Goal: Information Seeking & Learning: Stay updated

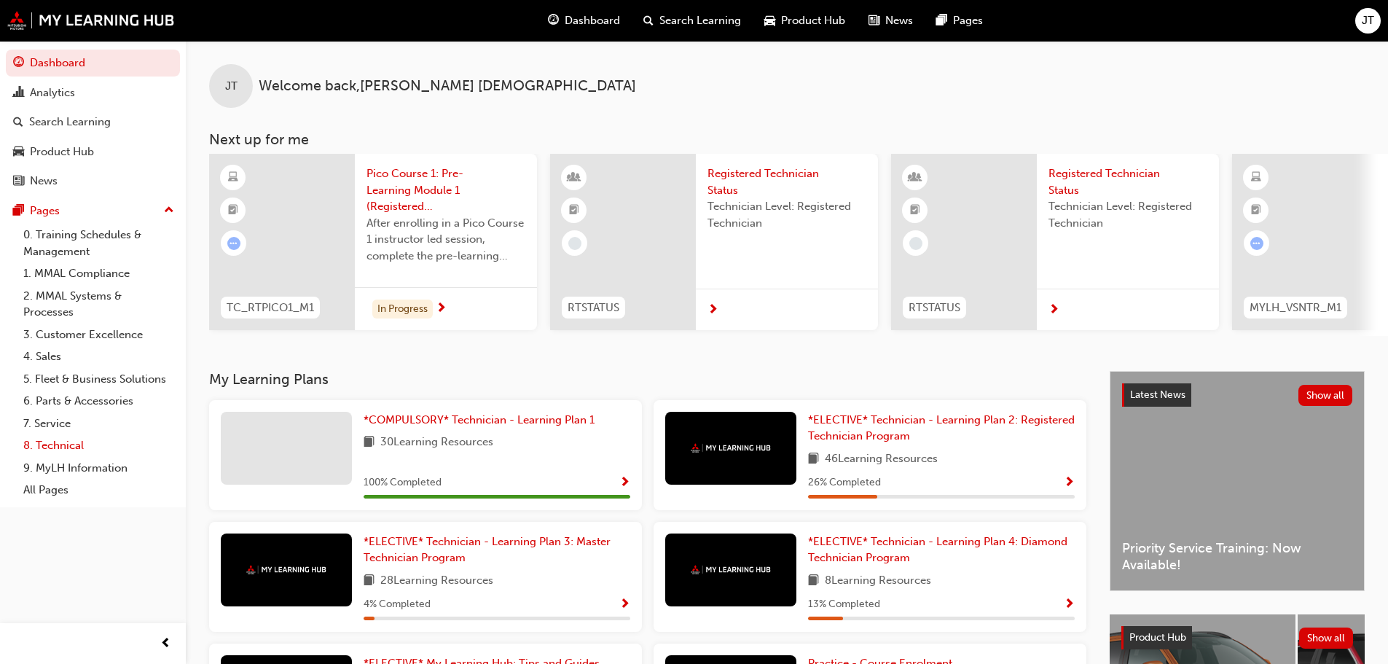
click at [55, 445] on link "8. Technical" at bounding box center [98, 445] width 163 height 23
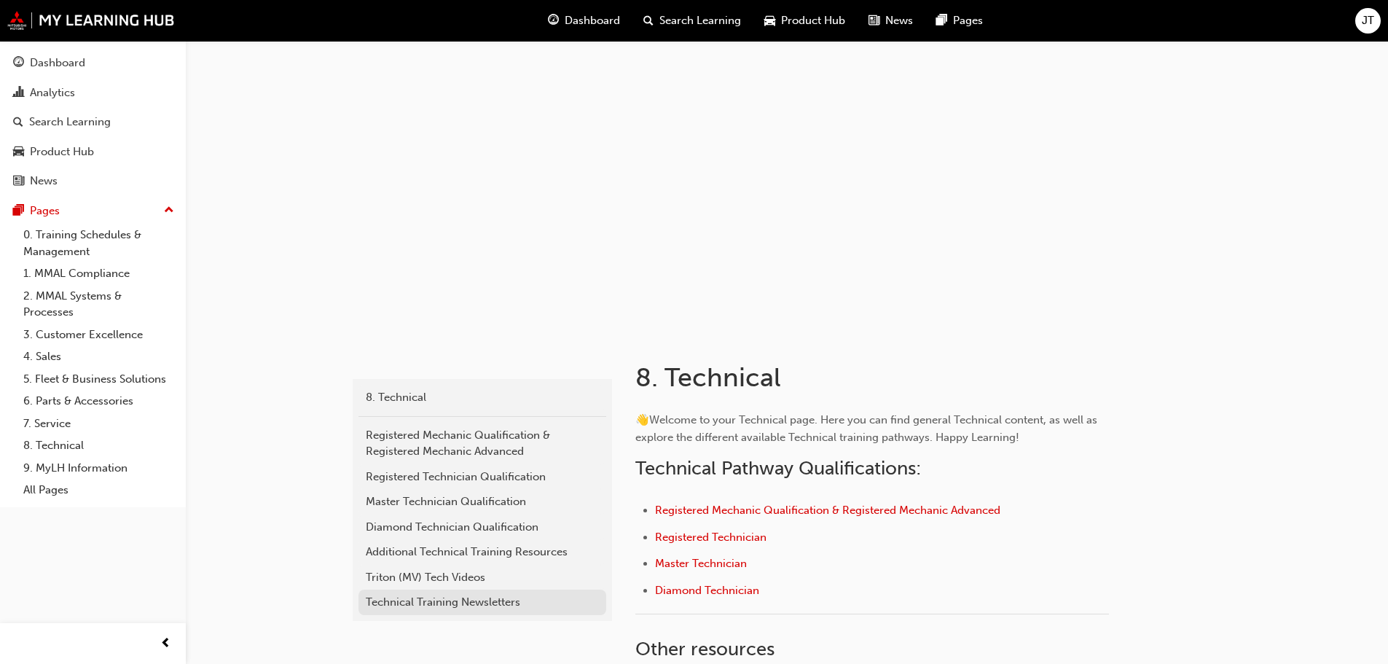
click at [472, 604] on div "Technical Training Newsletters" at bounding box center [482, 602] width 233 height 17
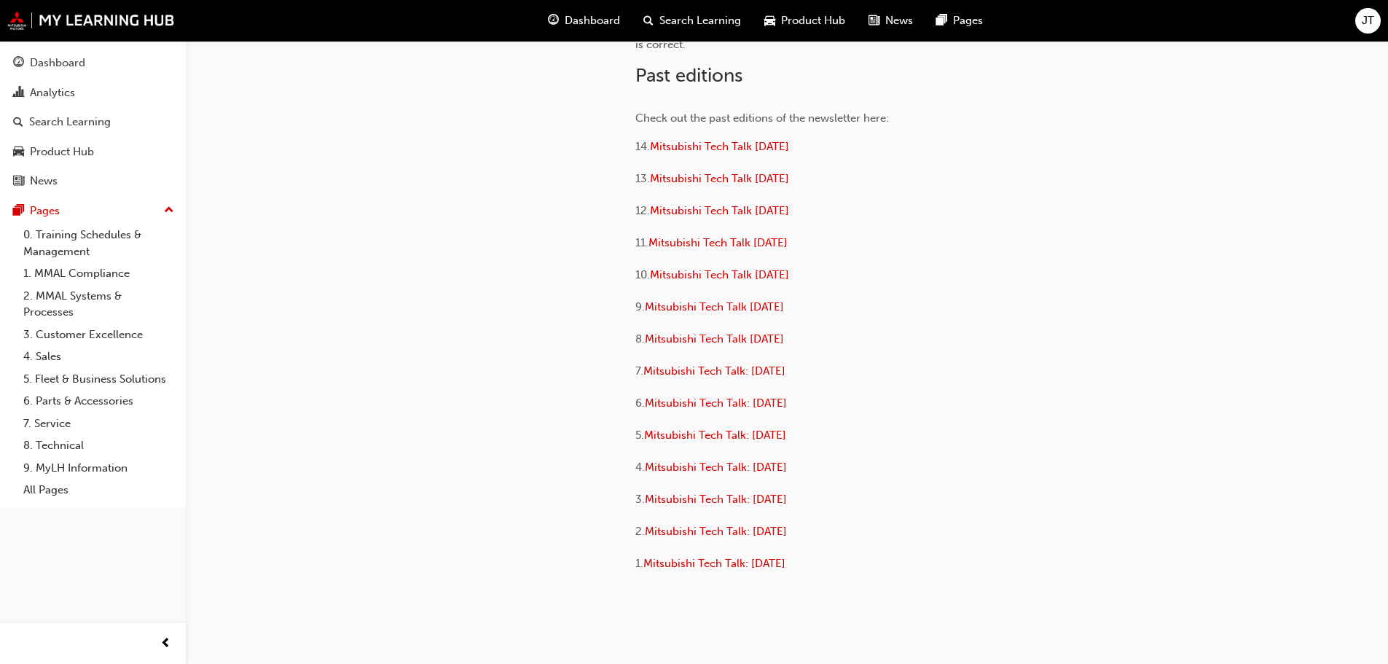
scroll to position [292, 0]
click at [726, 566] on span "Mitsubishi Tech Talk: [DATE]" at bounding box center [715, 561] width 142 height 13
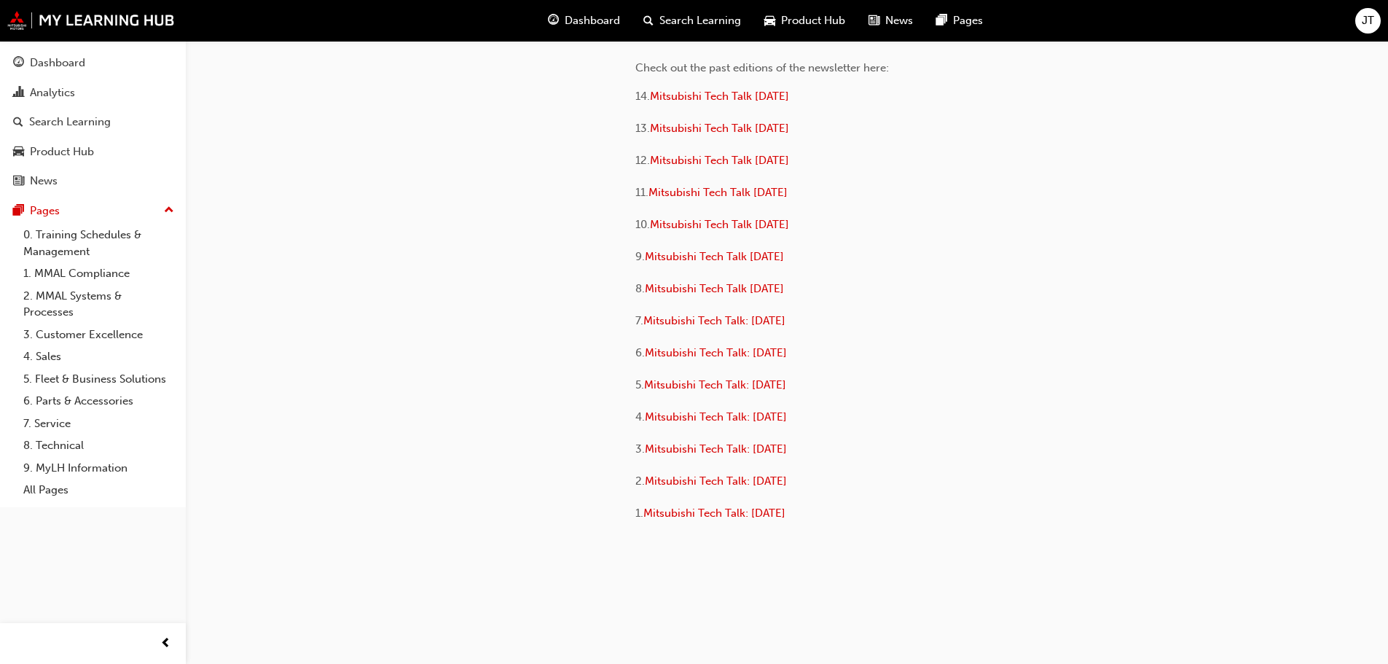
scroll to position [343, 0]
click at [736, 473] on span "Mitsubishi Tech Talk: [DATE]" at bounding box center [716, 478] width 142 height 13
click at [738, 448] on span "Mitsubishi Tech Talk: [DATE]" at bounding box center [716, 446] width 142 height 13
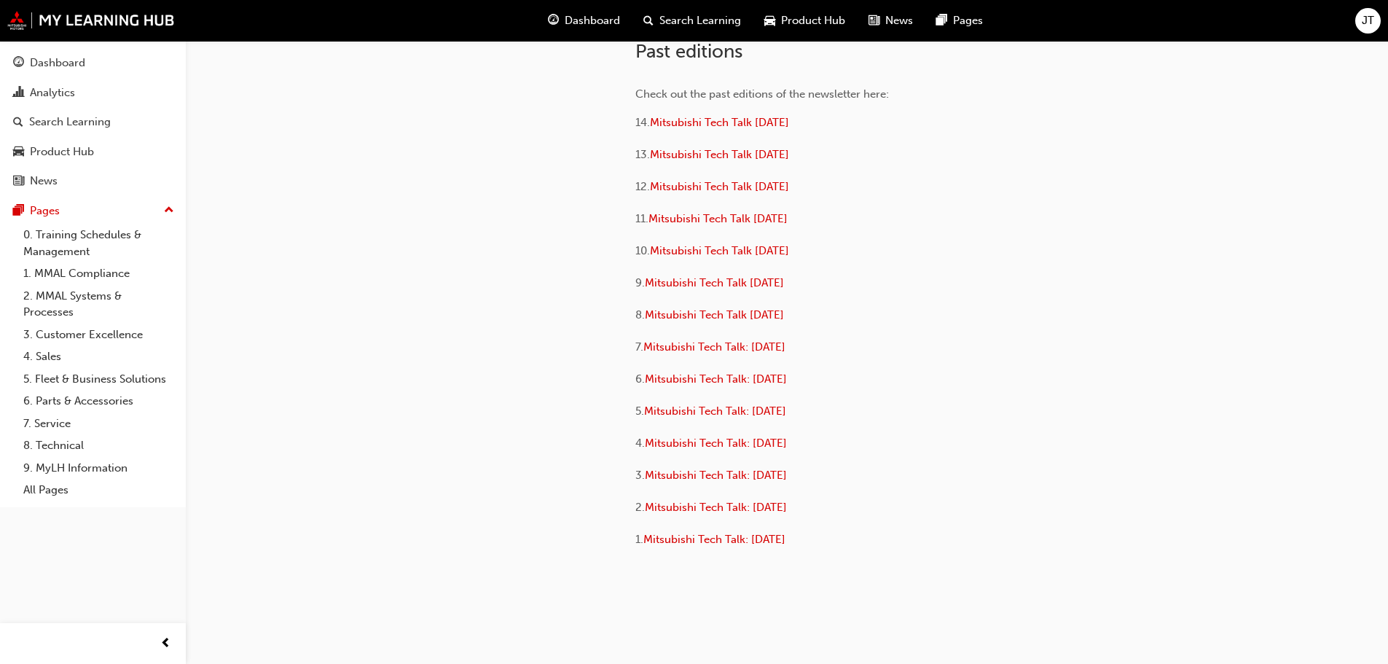
scroll to position [343, 0]
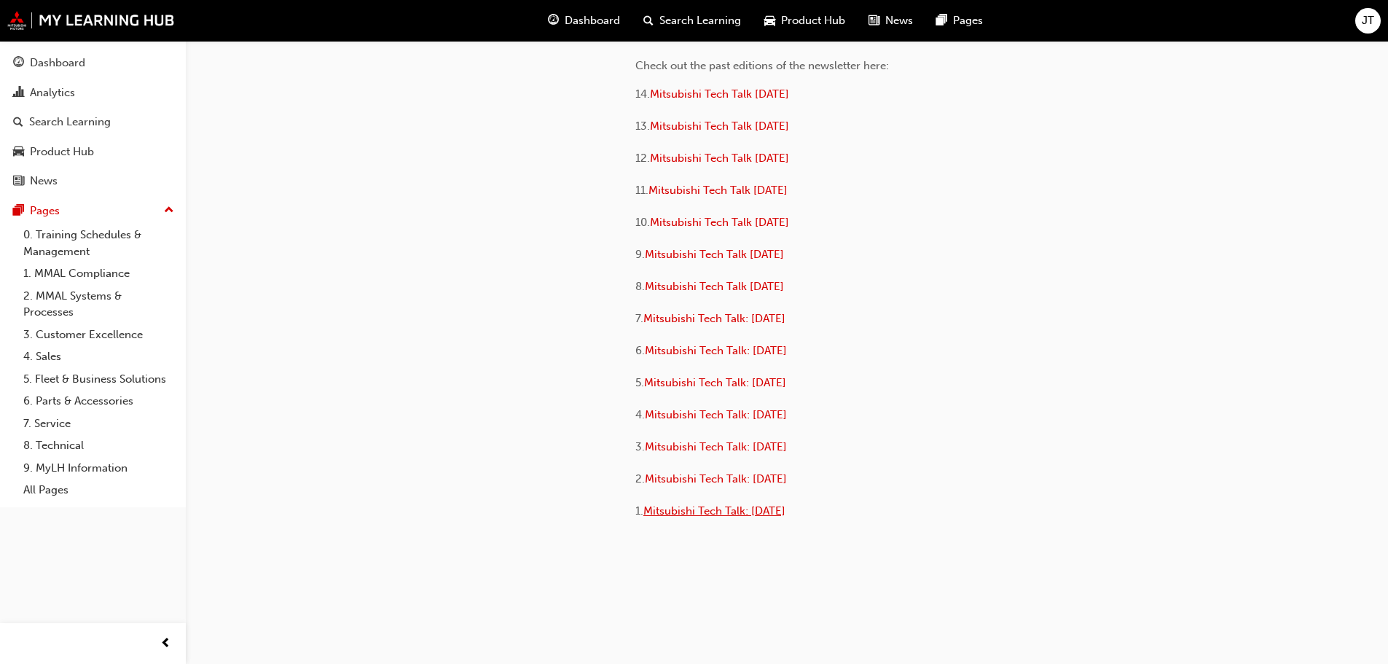
click at [729, 507] on span "Mitsubishi Tech Talk: [DATE]" at bounding box center [715, 510] width 142 height 13
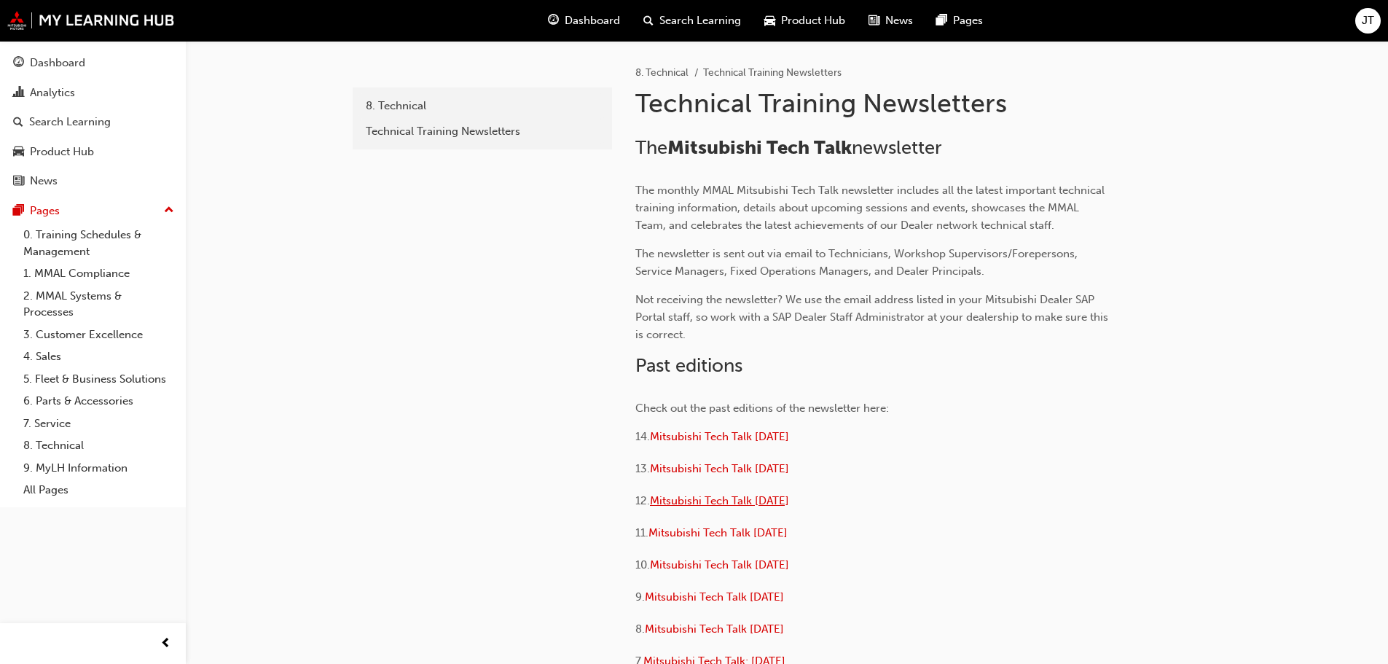
scroll to position [343, 0]
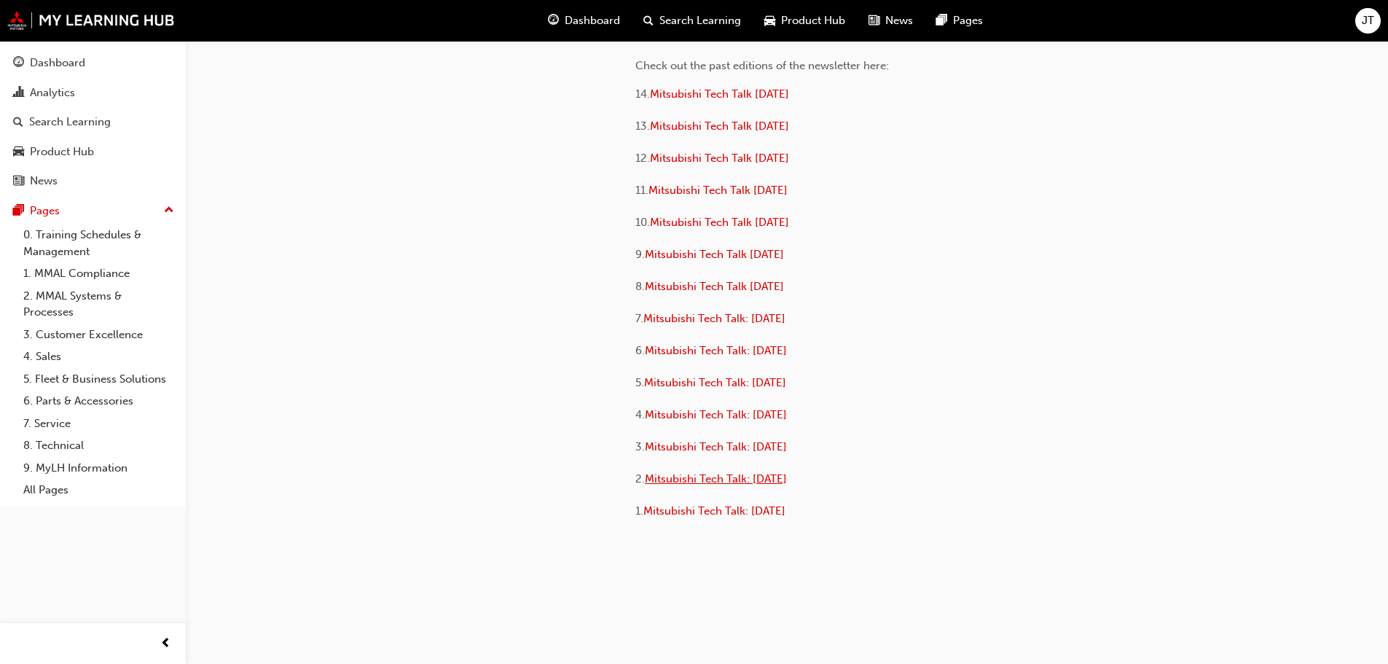
click at [713, 474] on span "Mitsubishi Tech Talk: [DATE]" at bounding box center [716, 478] width 142 height 13
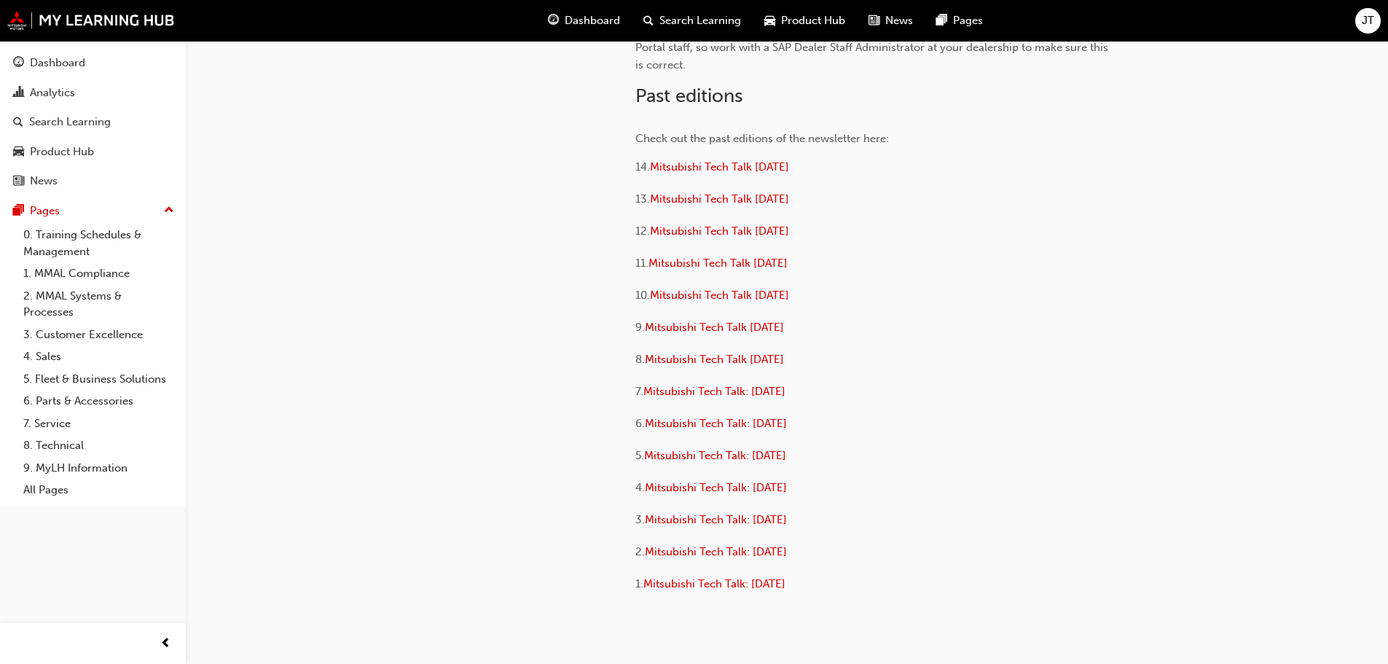
scroll to position [343, 0]
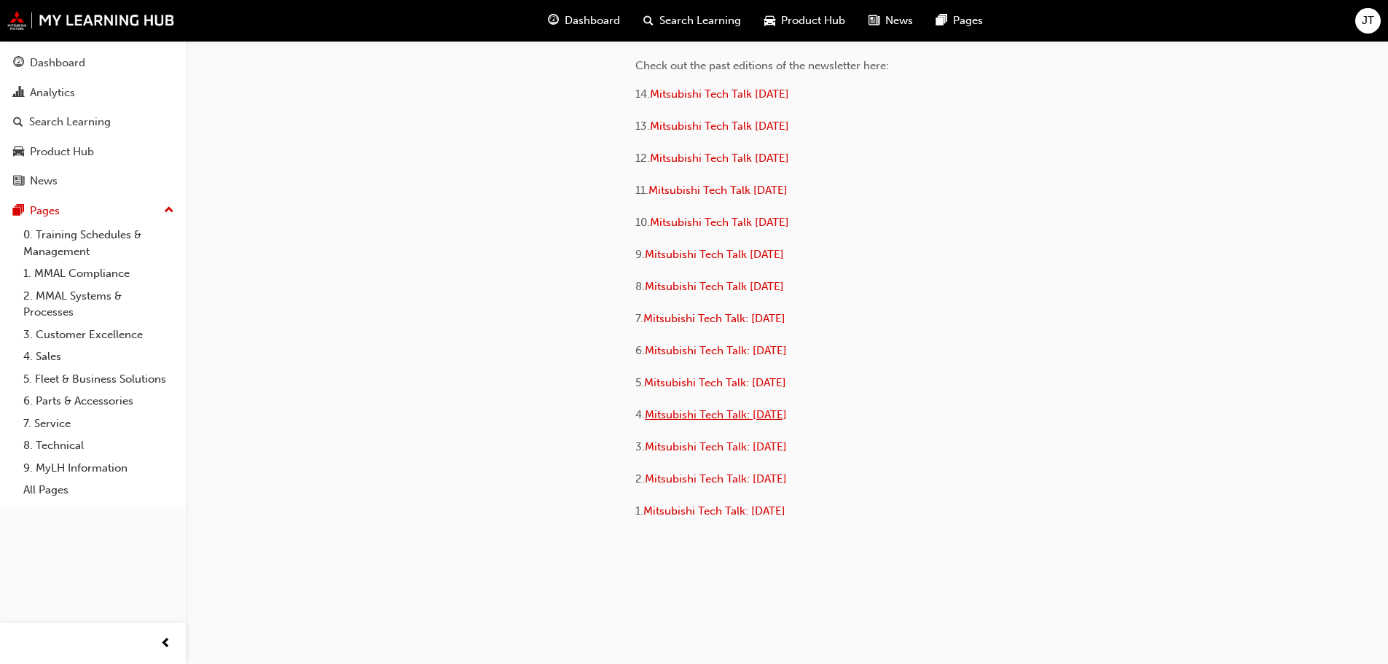
drag, startPoint x: 703, startPoint y: 416, endPoint x: 710, endPoint y: 412, distance: 7.9
click at [703, 416] on span "Mitsubishi Tech Talk: [DATE]" at bounding box center [716, 414] width 142 height 13
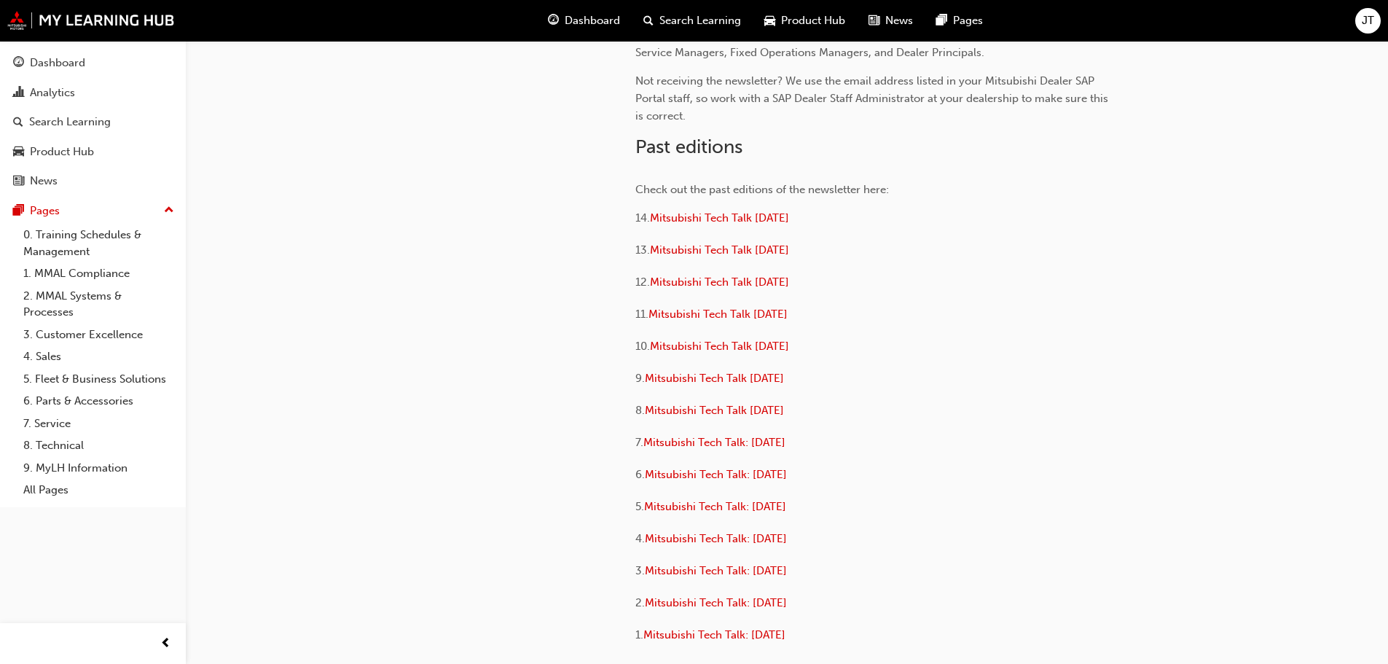
scroll to position [343, 0]
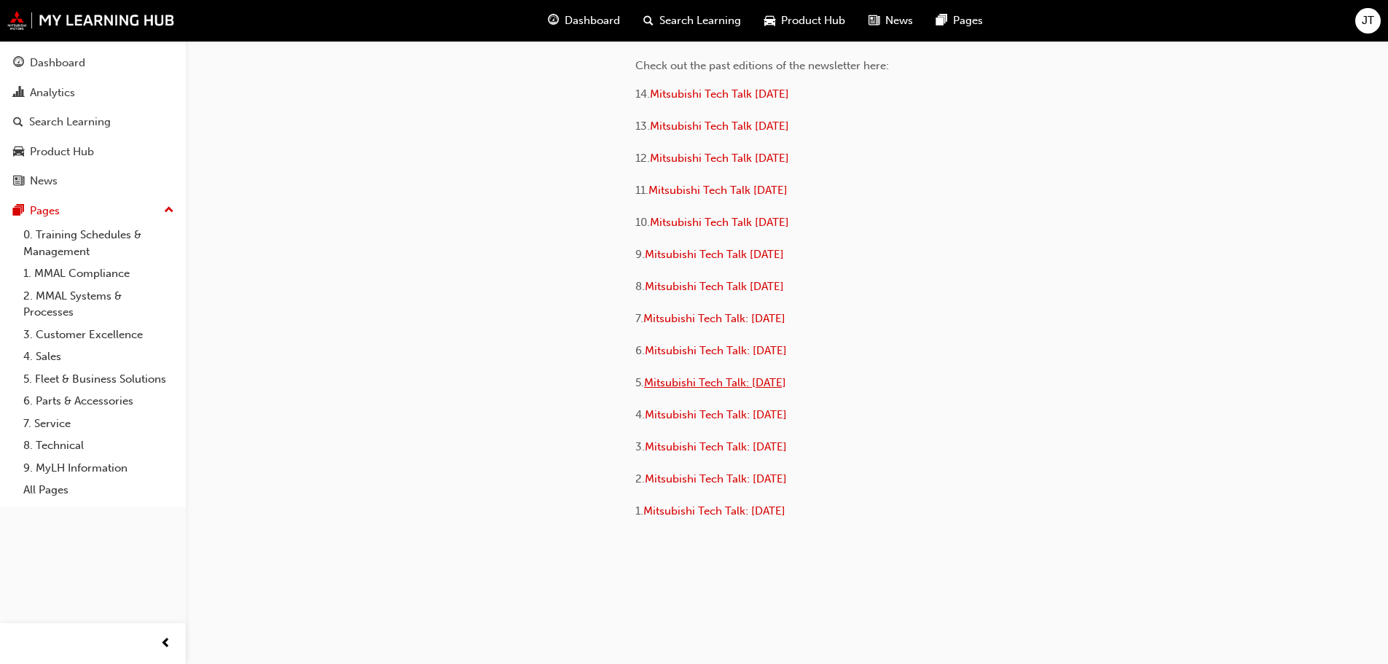
click at [719, 382] on span "Mitsubishi Tech Talk: [DATE]" at bounding box center [715, 382] width 142 height 13
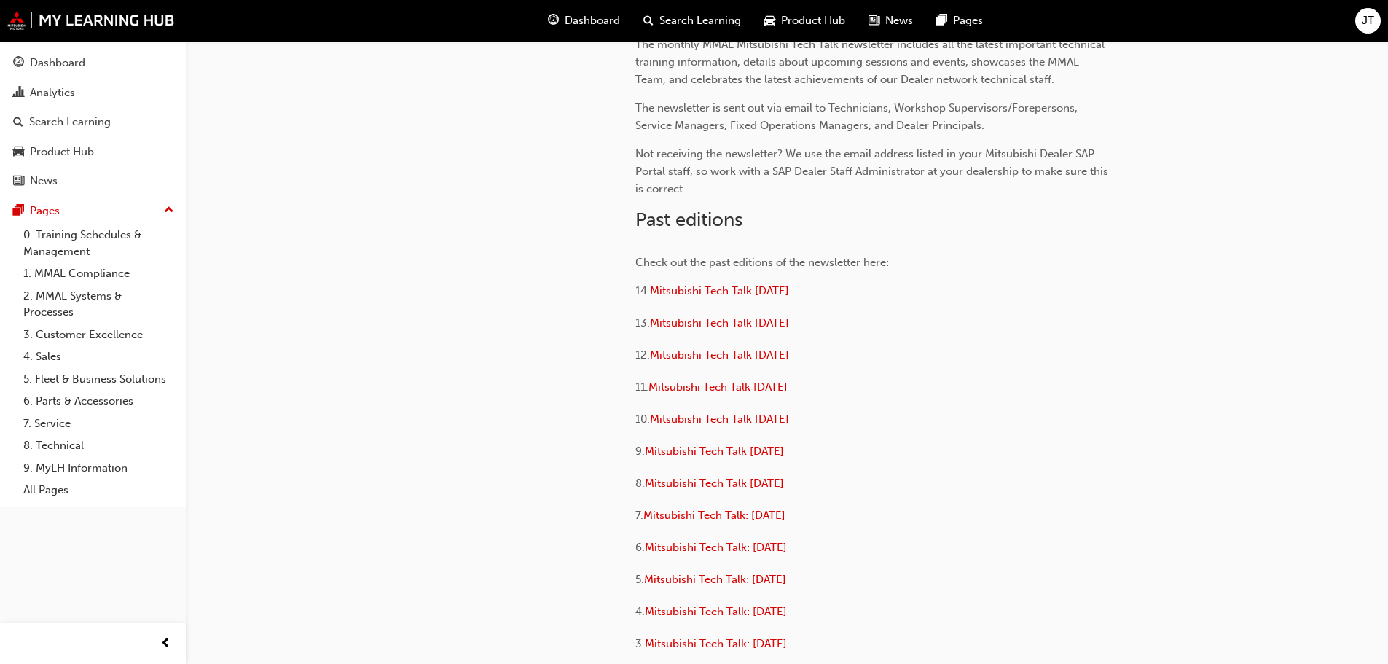
scroll to position [292, 0]
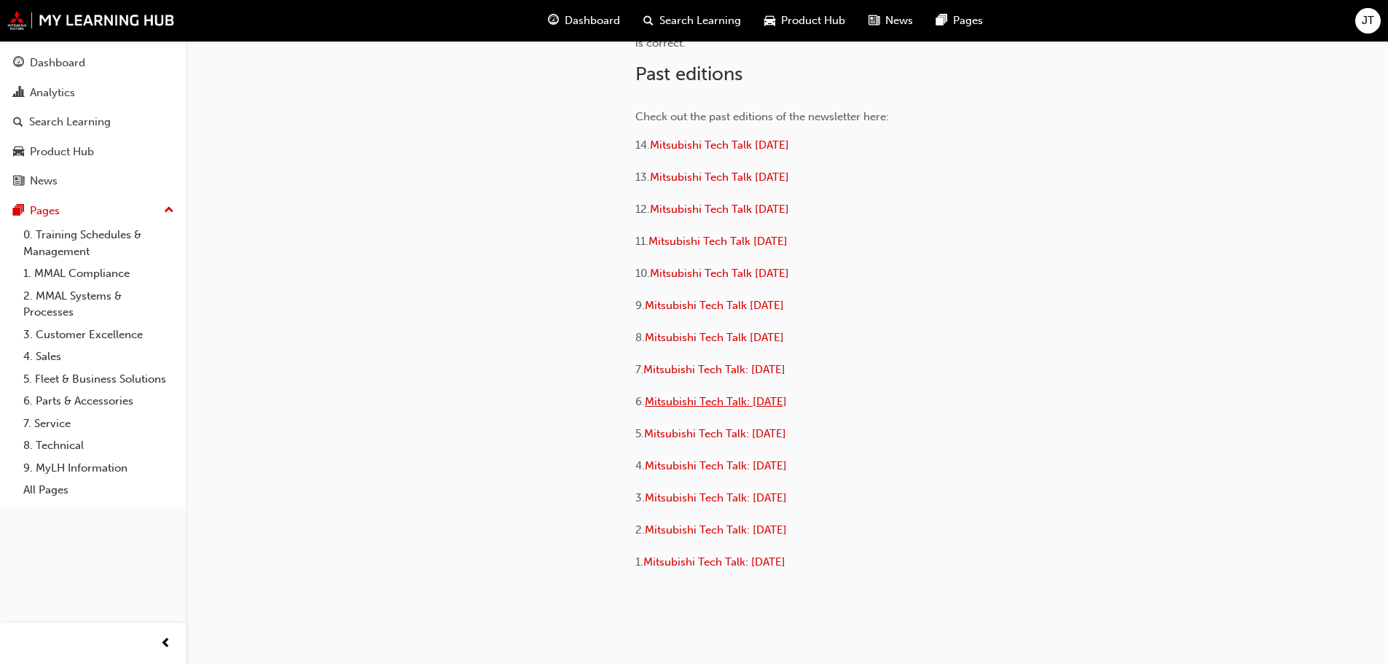
click at [707, 401] on span "Mitsubishi Tech Talk: [DATE]" at bounding box center [716, 401] width 142 height 13
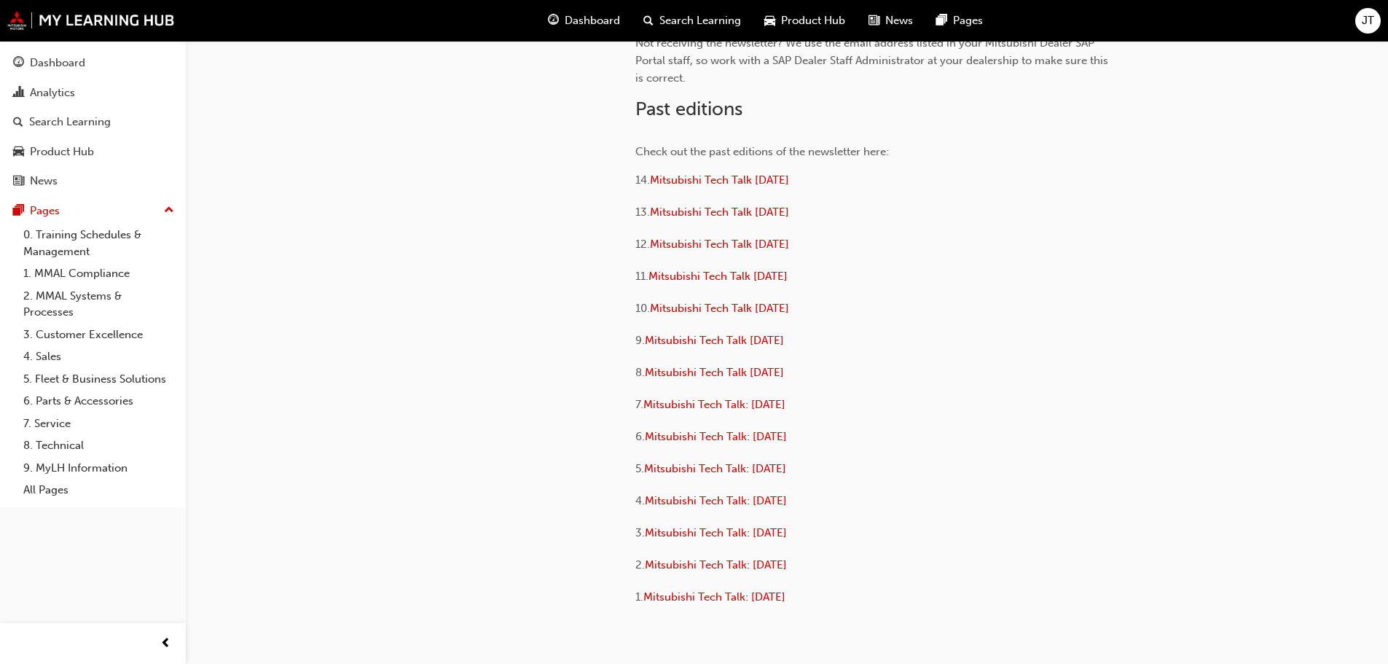
scroll to position [292, 0]
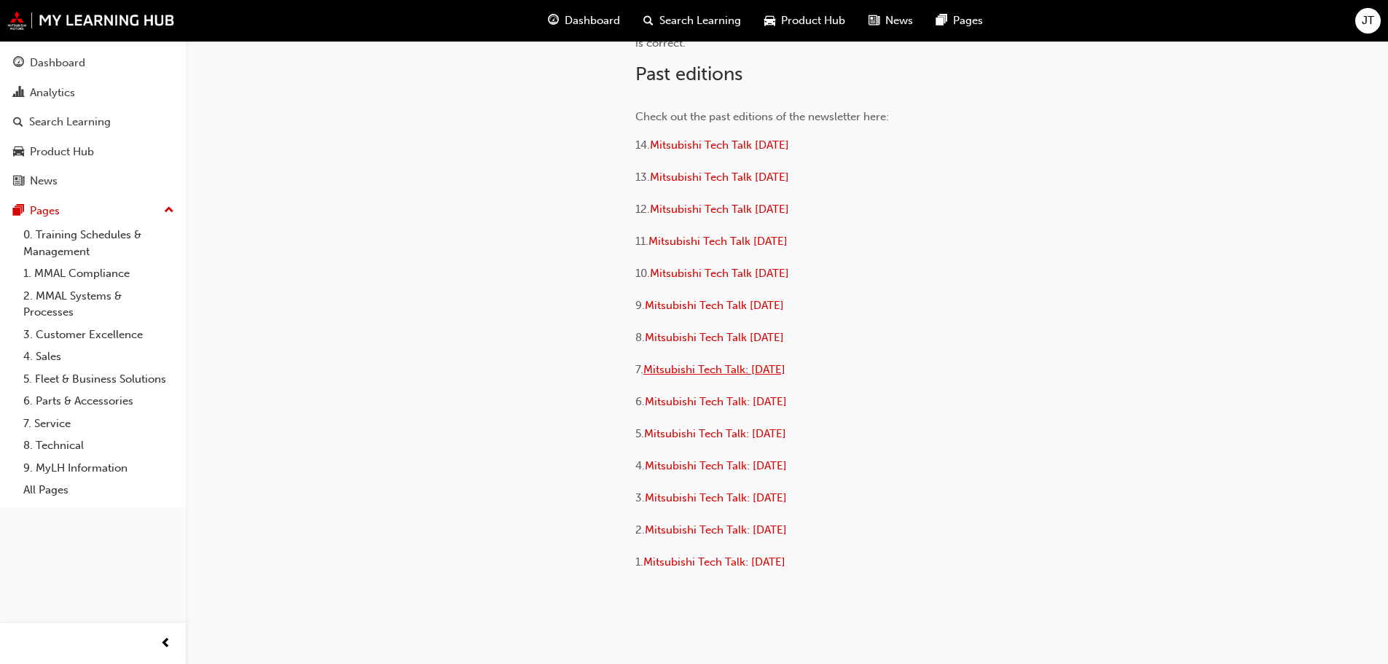
click at [723, 368] on span "Mitsubishi Tech Talk: [DATE]" at bounding box center [715, 369] width 142 height 13
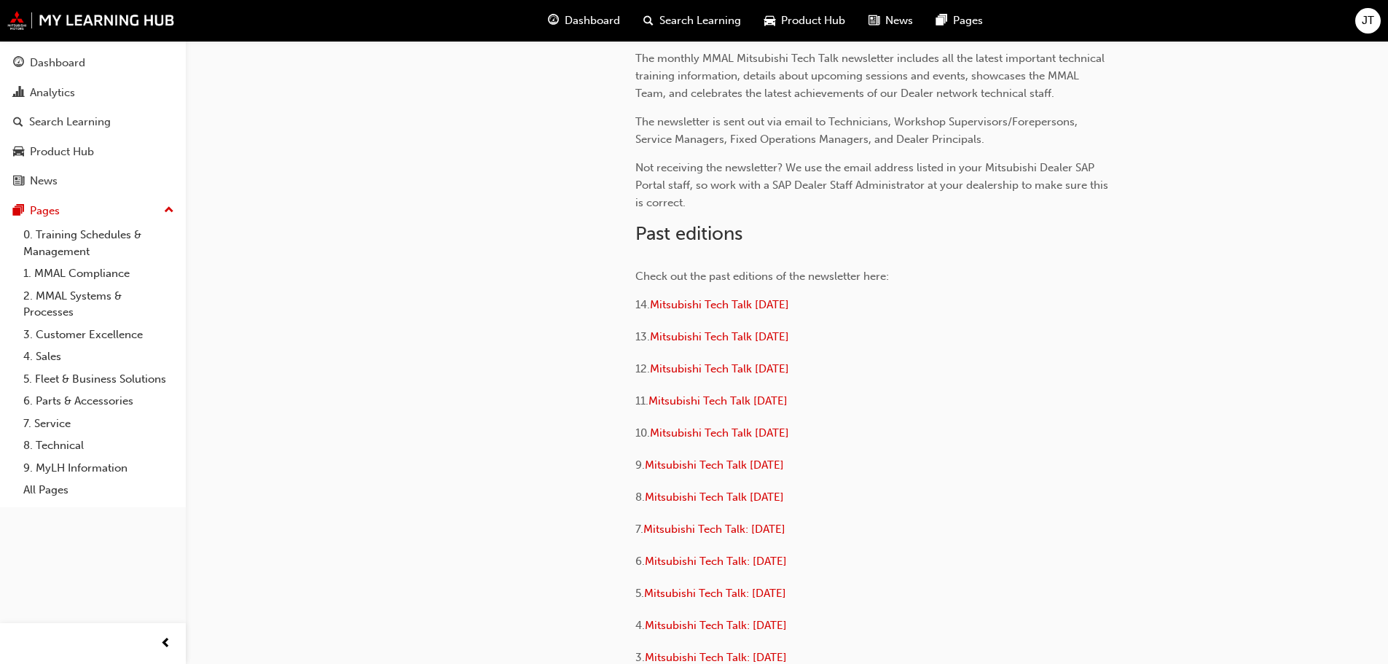
scroll to position [292, 0]
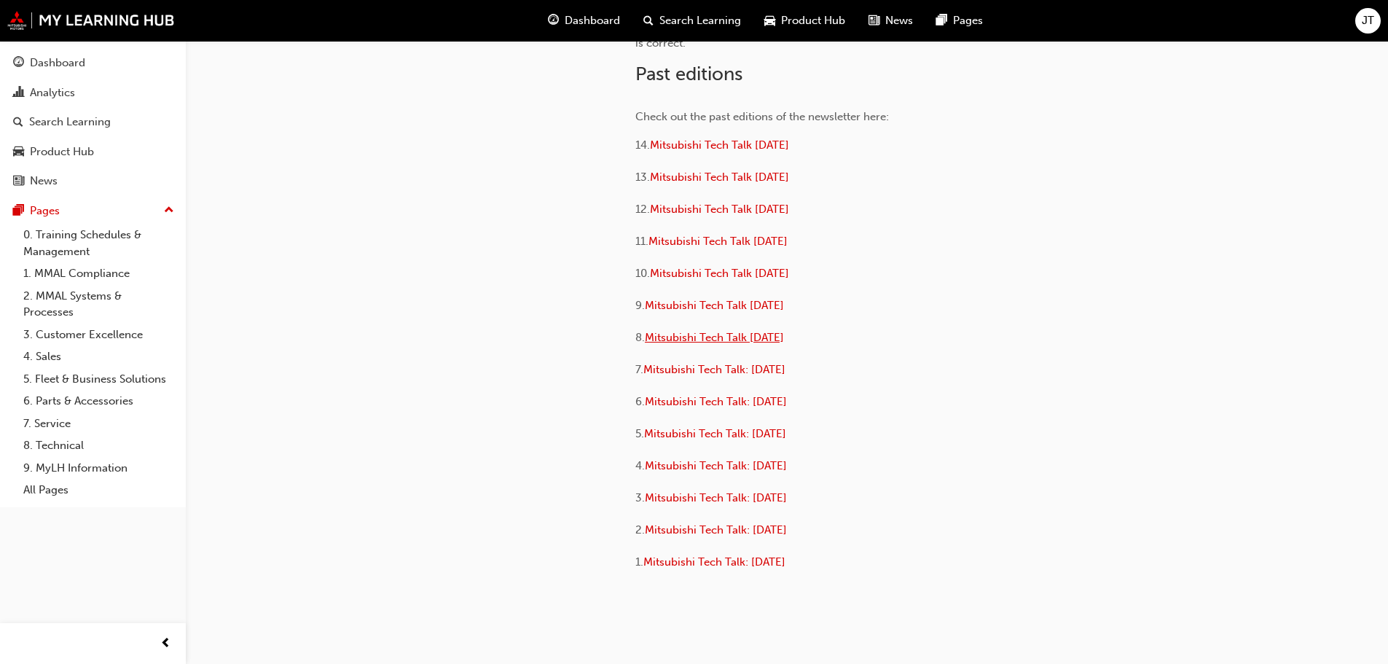
click at [694, 333] on span "Mitsubishi Tech Talk [DATE]" at bounding box center [714, 337] width 139 height 13
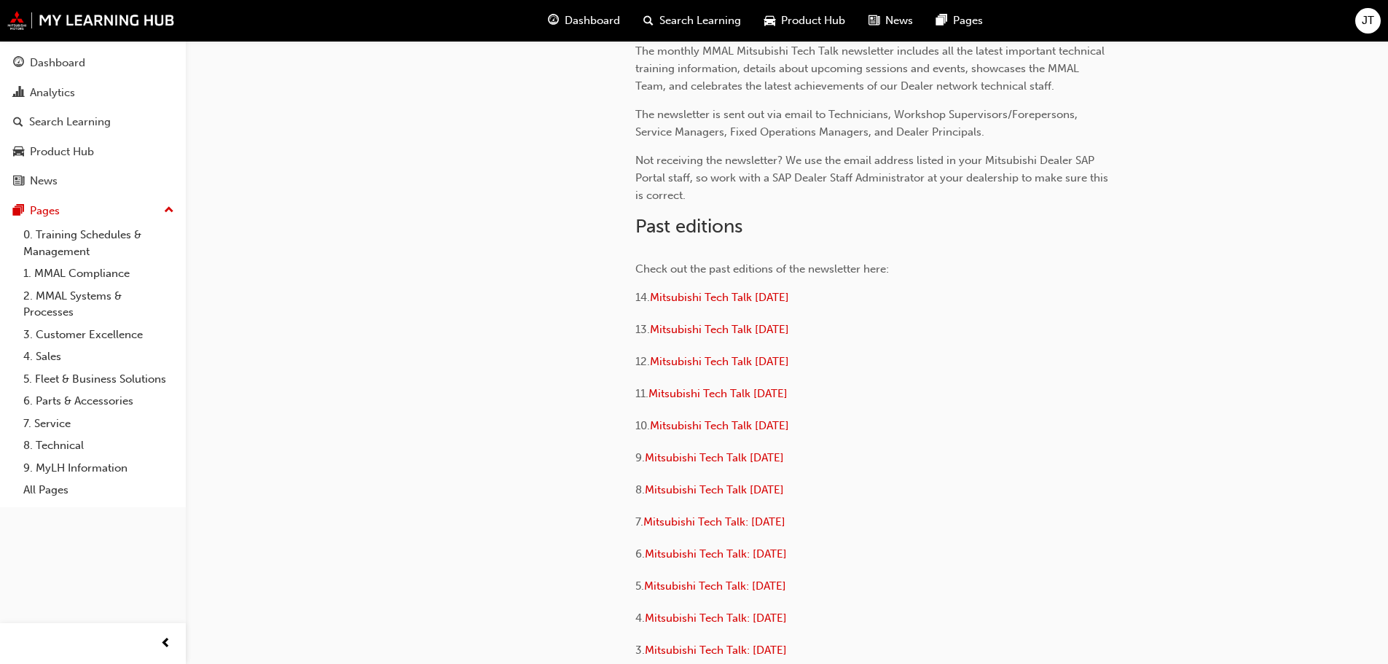
scroll to position [292, 0]
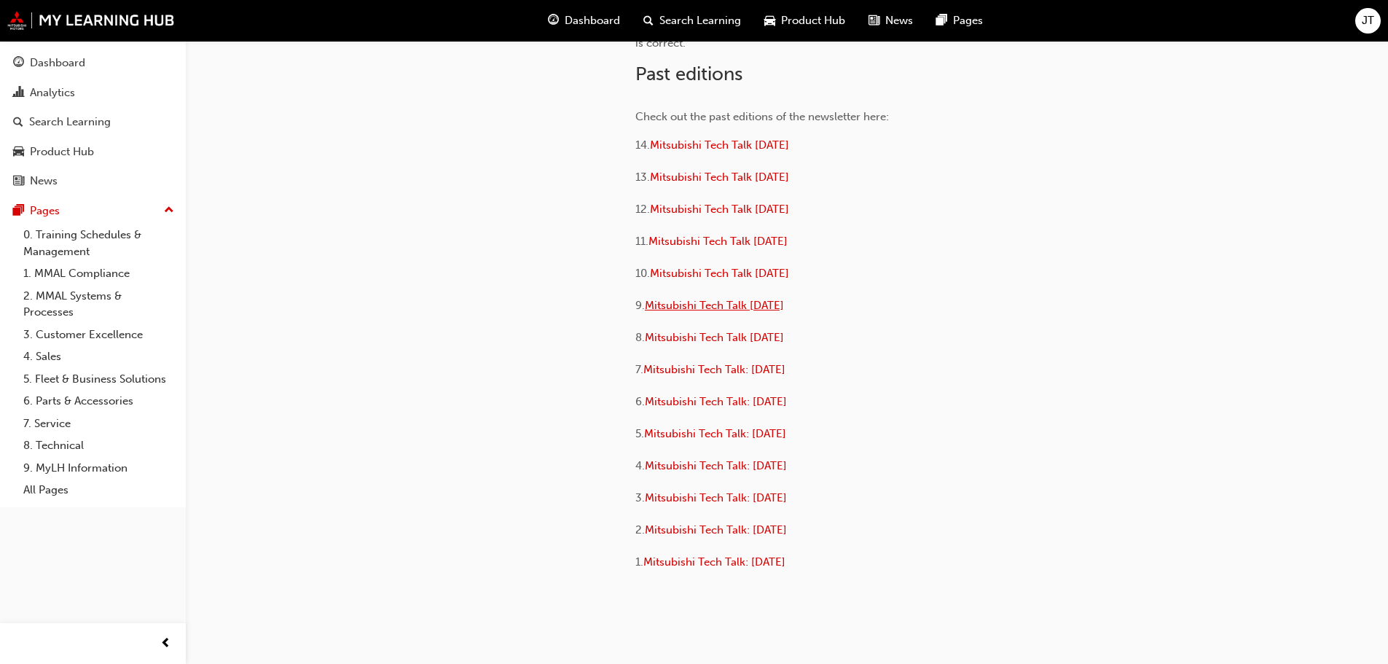
click at [705, 303] on span "Mitsubishi Tech Talk [DATE]" at bounding box center [714, 305] width 139 height 13
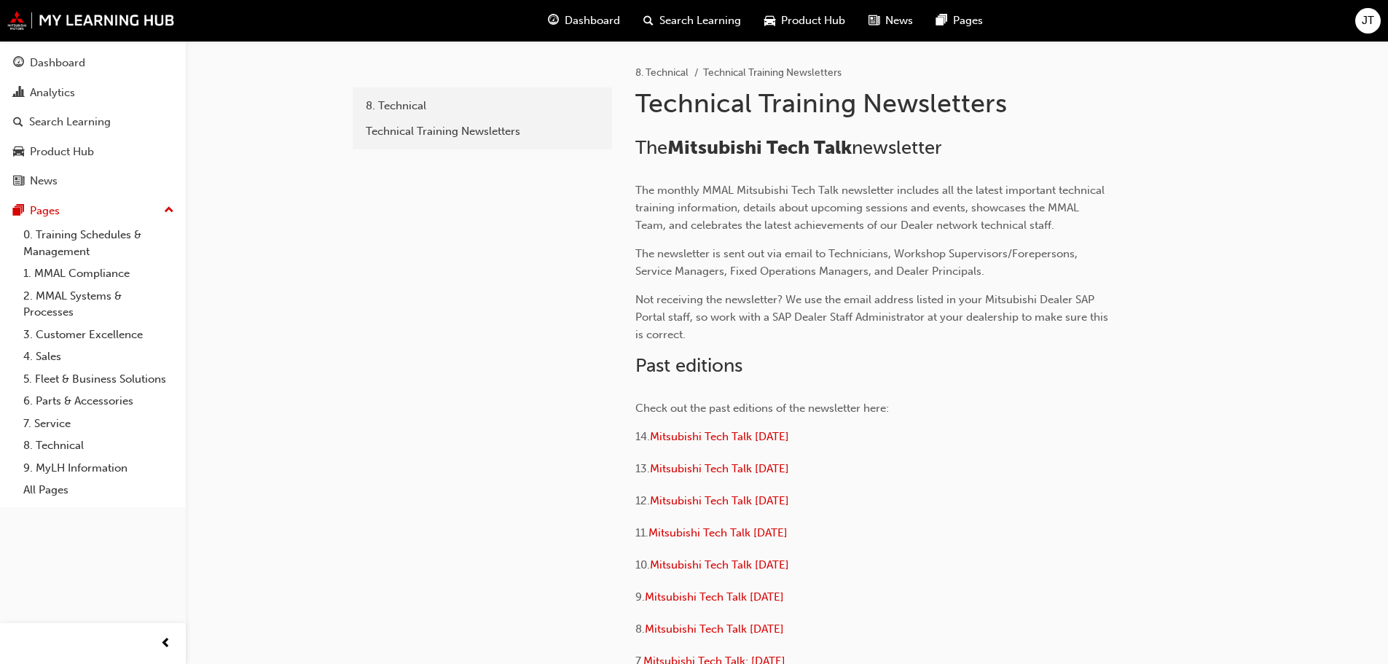
scroll to position [146, 0]
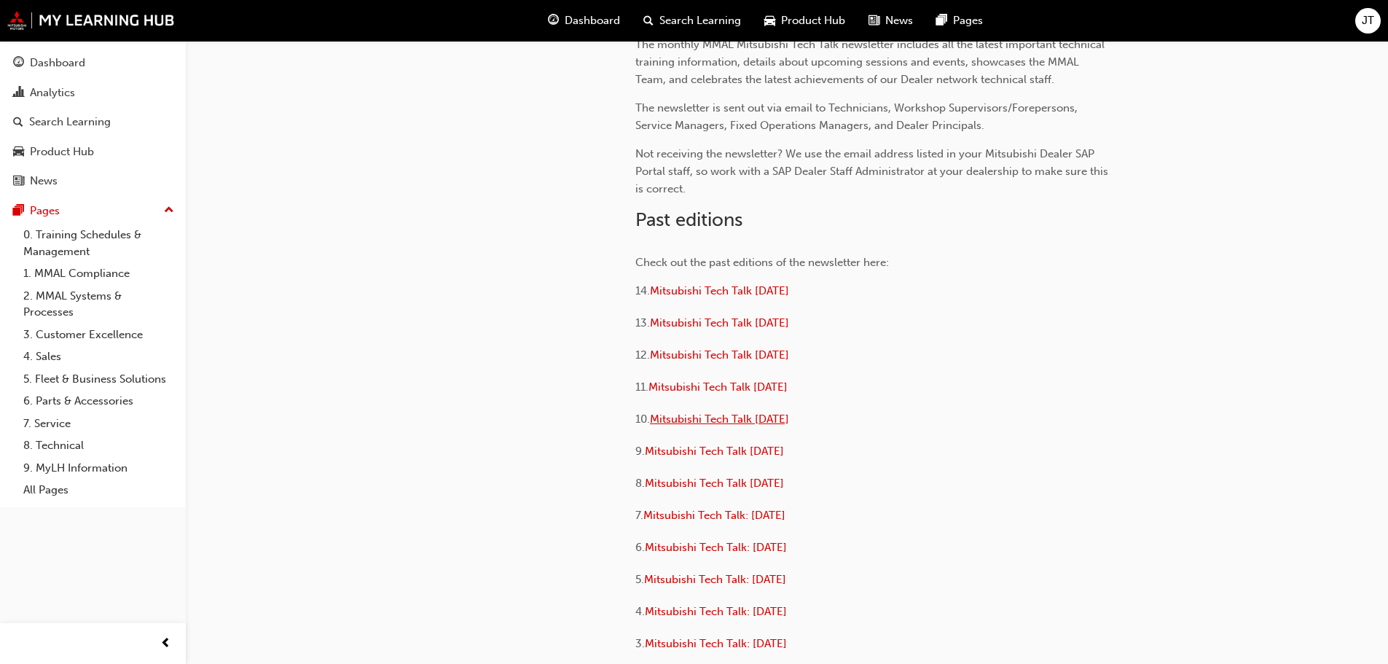
click at [727, 416] on span "Mitsubishi Tech Talk [DATE]" at bounding box center [719, 419] width 139 height 13
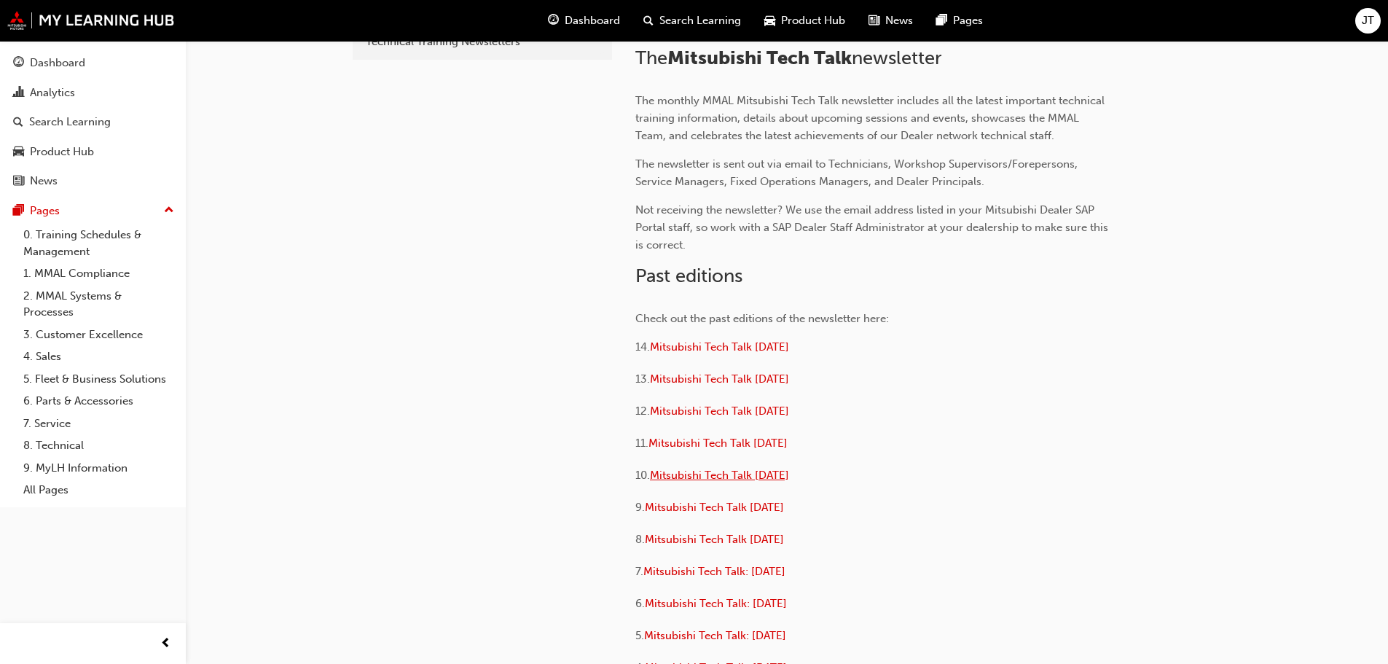
scroll to position [146, 0]
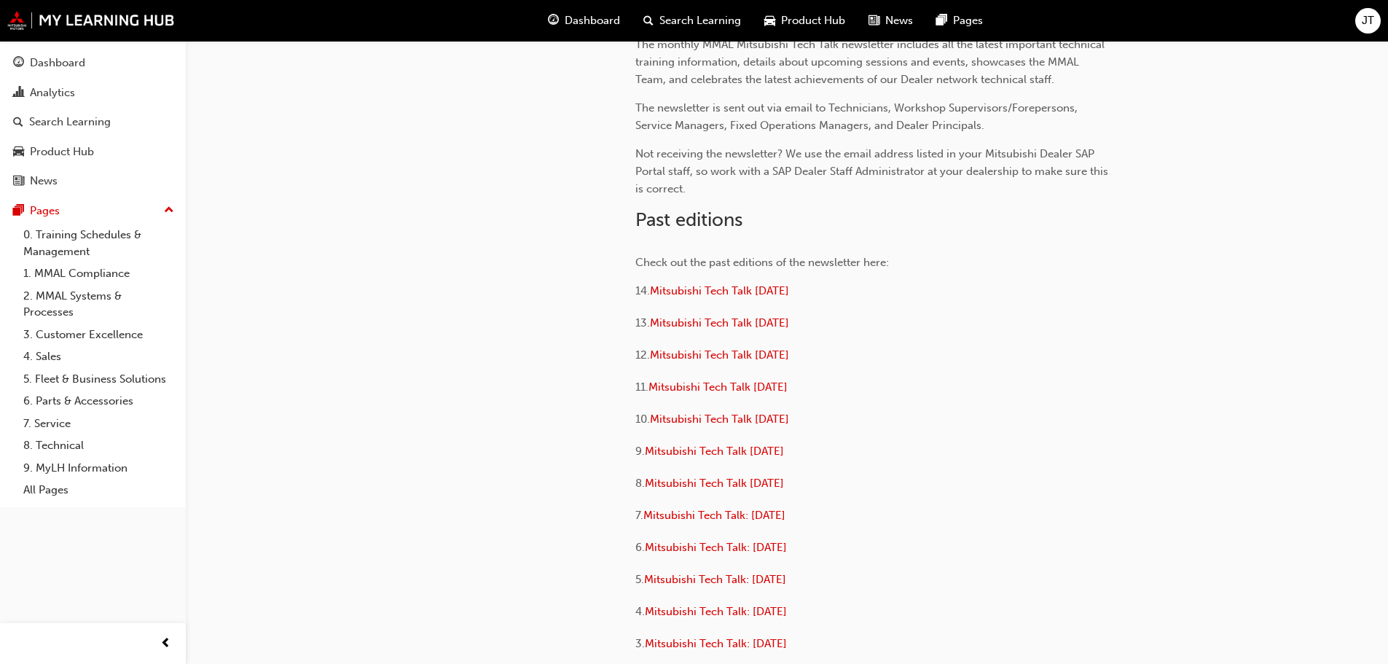
click at [754, 379] on p "11. Mitsubishi Tech Talk April 2025" at bounding box center [873, 388] width 474 height 21
click at [750, 385] on span "Mitsubishi Tech Talk [DATE]" at bounding box center [718, 386] width 139 height 13
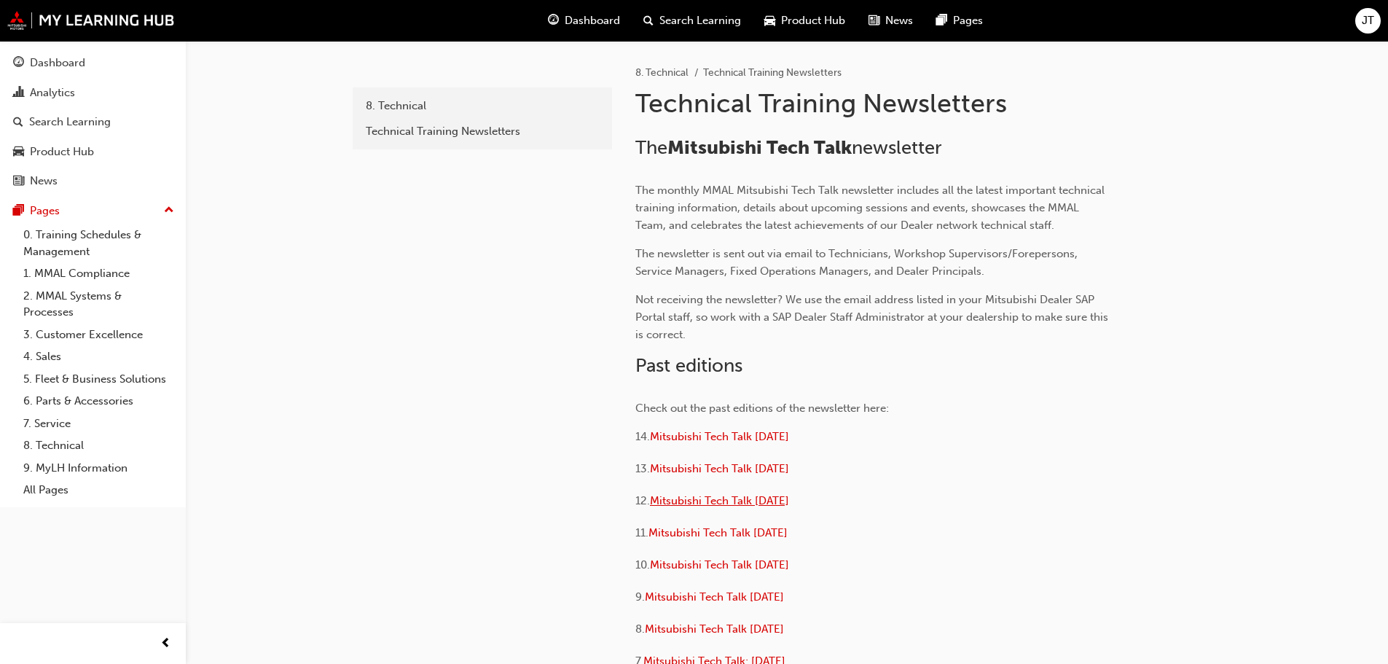
click at [717, 501] on span "Mitsubishi Tech Talk [DATE]" at bounding box center [719, 500] width 139 height 13
click at [738, 435] on span "Mitsubishi Tech Talk [DATE]" at bounding box center [719, 436] width 139 height 13
